Goal: Information Seeking & Learning: Check status

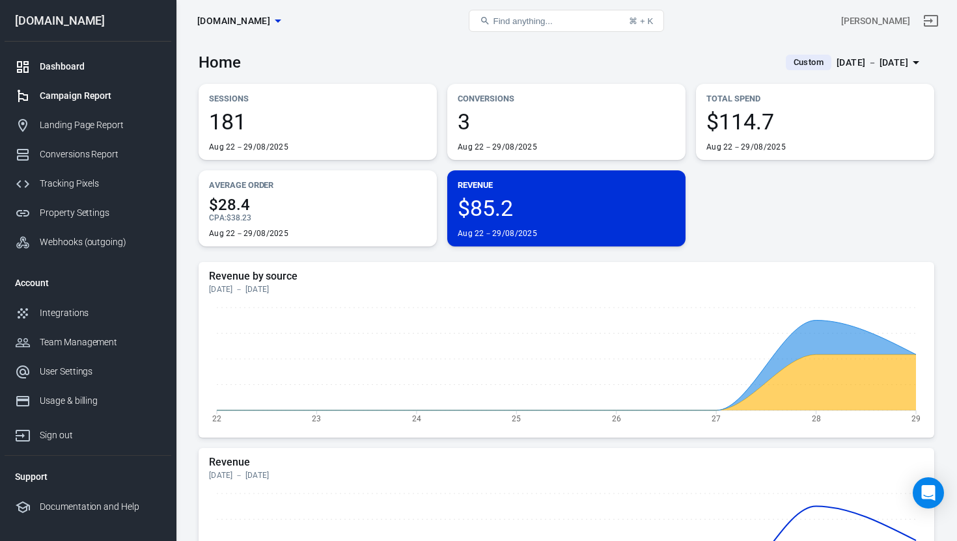
click at [65, 96] on div "Campaign Report" at bounding box center [100, 96] width 121 height 14
